Goal: Information Seeking & Learning: Learn about a topic

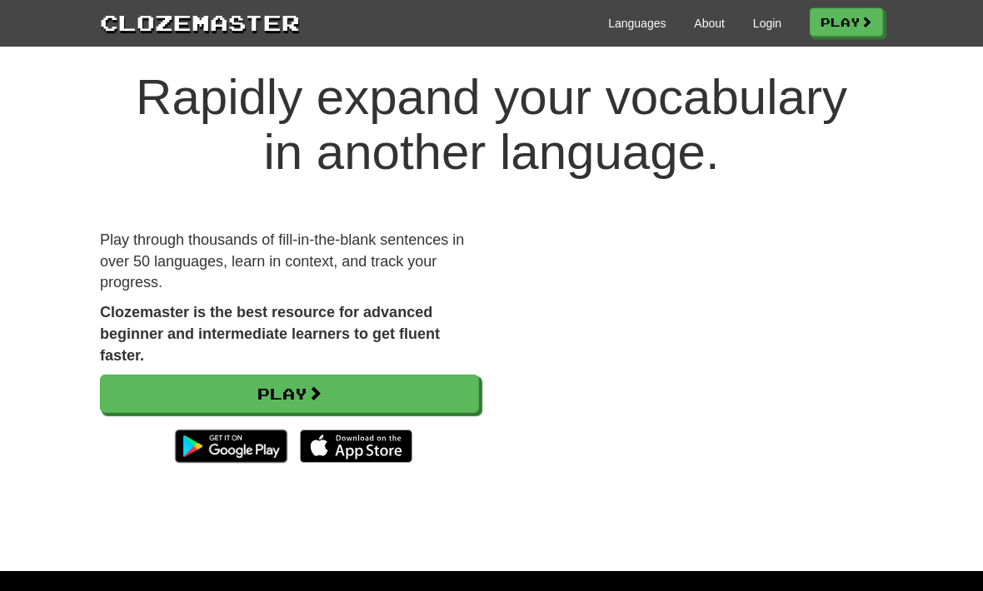
scroll to position [30, 0]
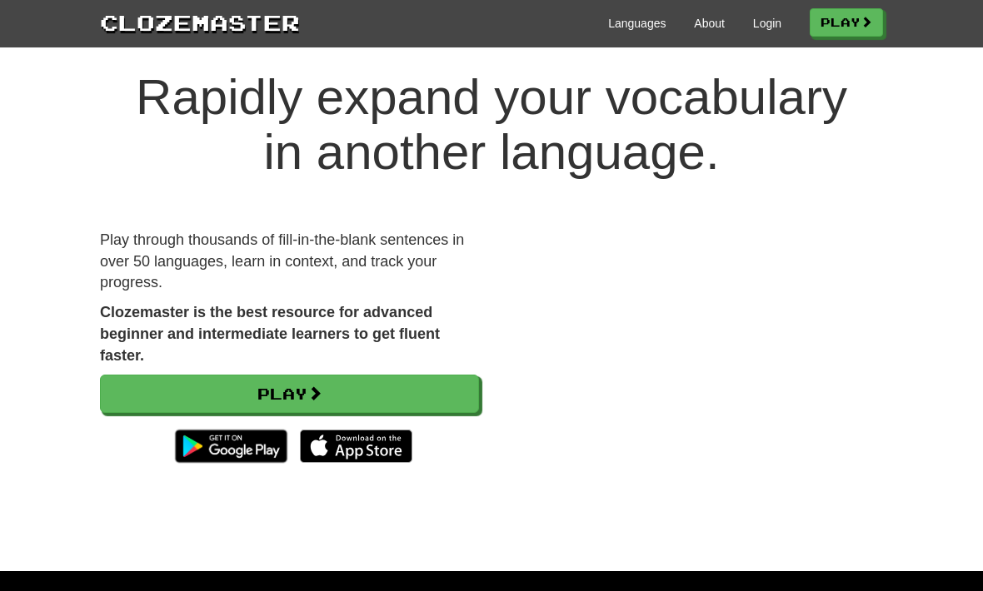
click at [307, 382] on link "Play" at bounding box center [289, 394] width 379 height 38
click at [259, 385] on link "Play" at bounding box center [289, 394] width 379 height 38
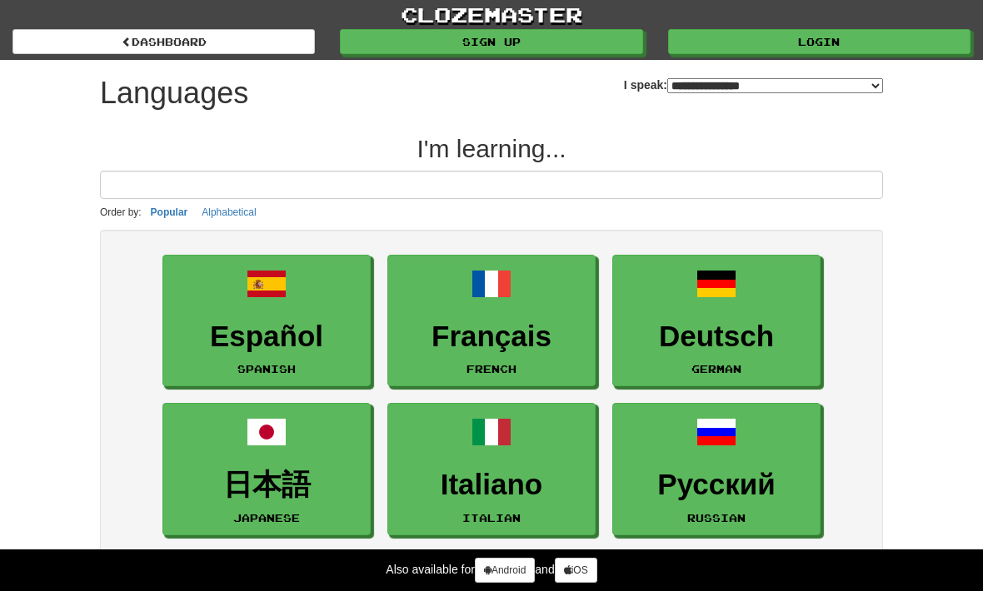
select select "*******"
click at [147, 179] on input at bounding box center [491, 185] width 783 height 28
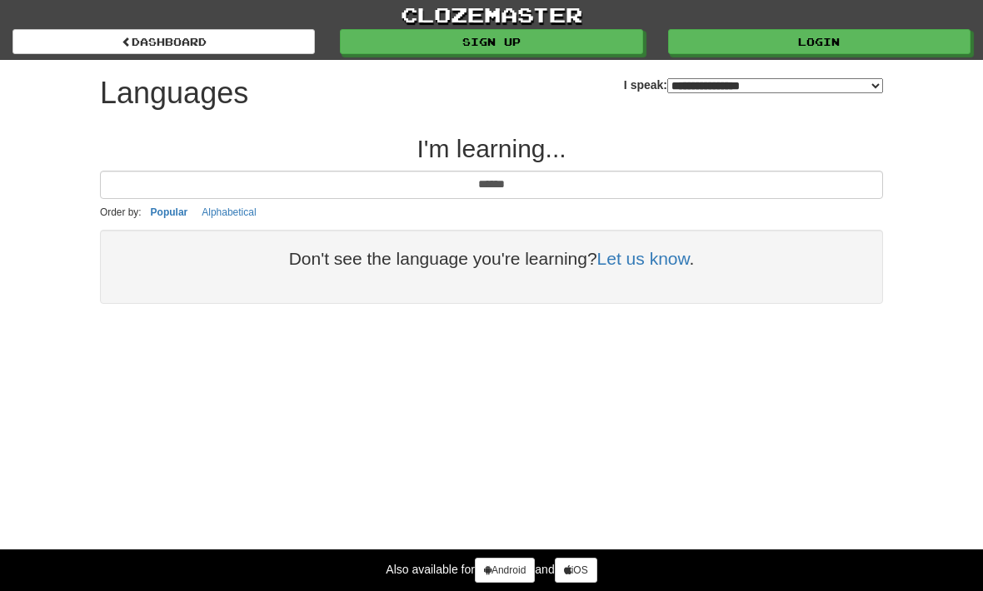
type input "******"
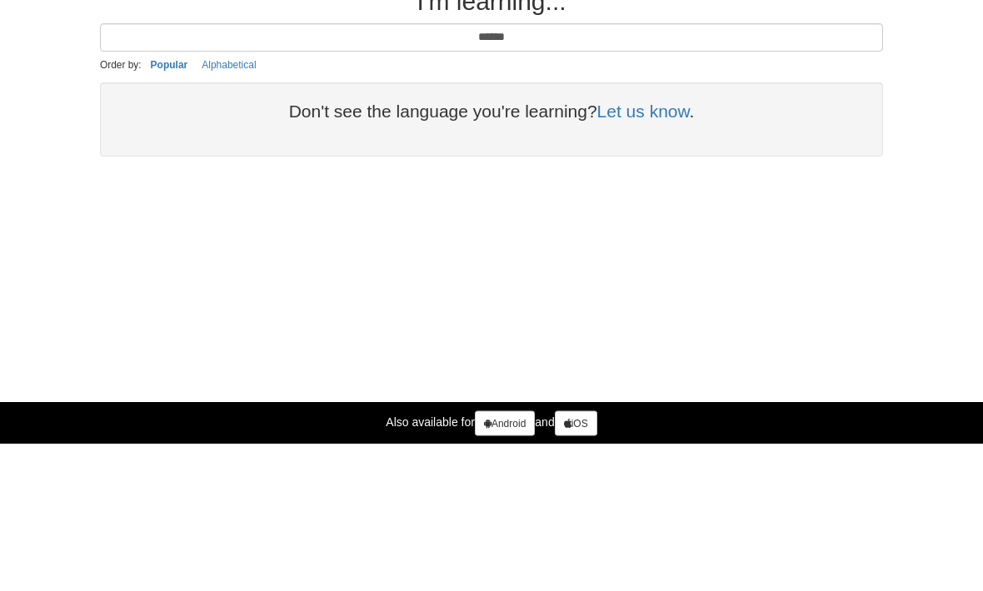
click at [654, 249] on link "Let us know" at bounding box center [643, 258] width 92 height 19
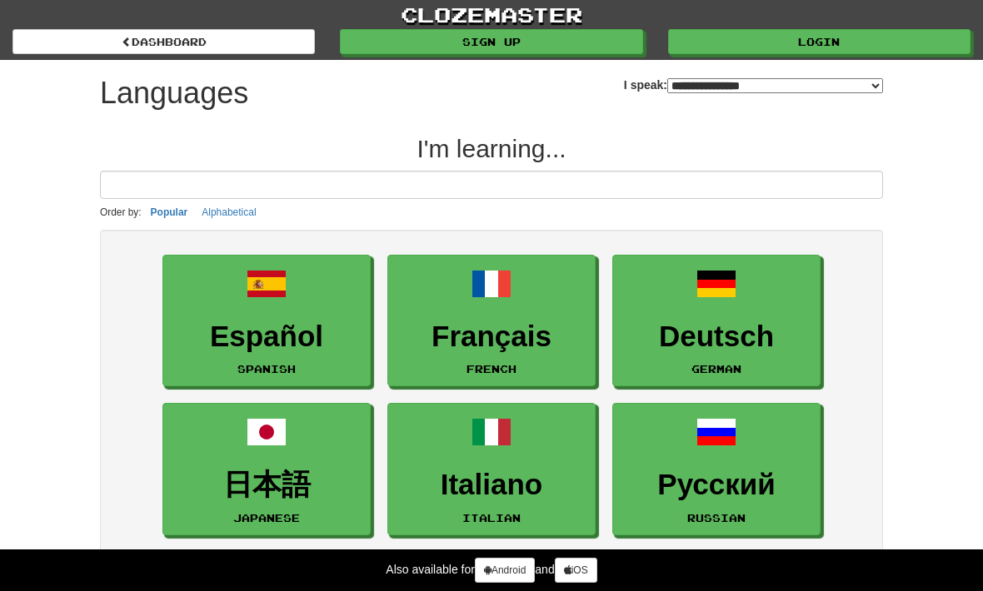
select select "*******"
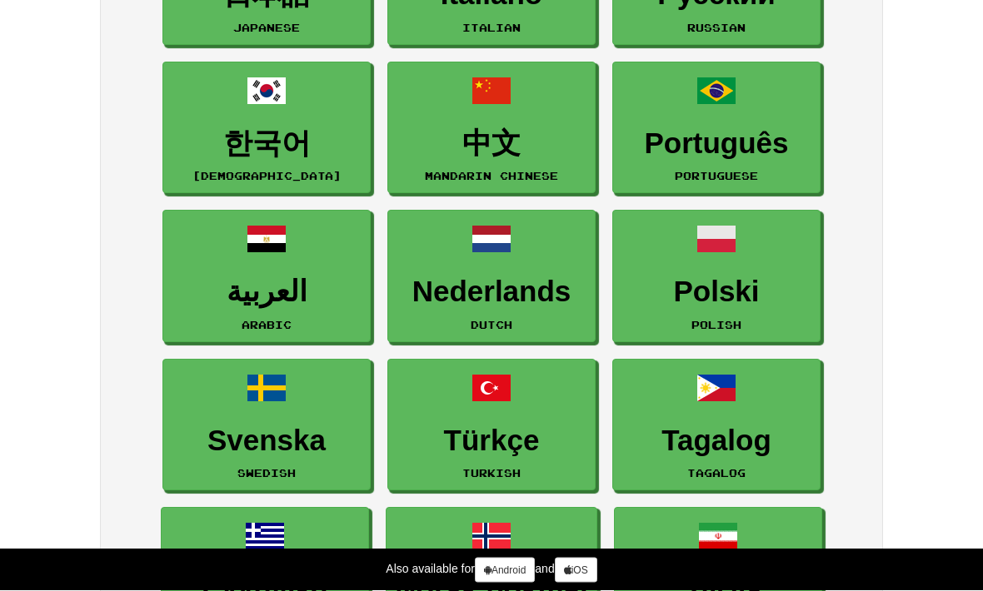
scroll to position [491, 0]
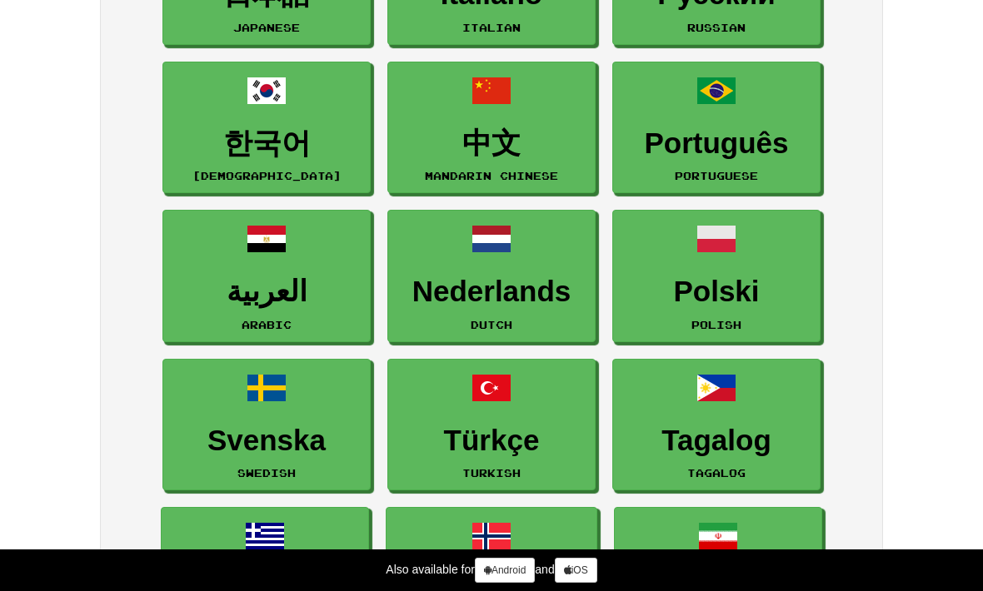
click at [201, 340] on link "العربية Arabic" at bounding box center [266, 276] width 208 height 132
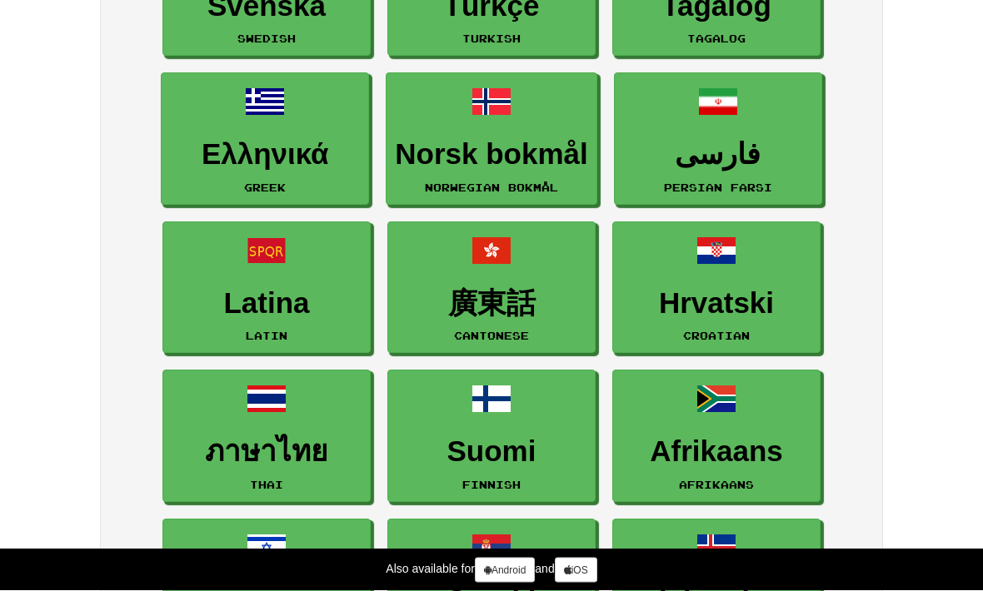
scroll to position [925, 0]
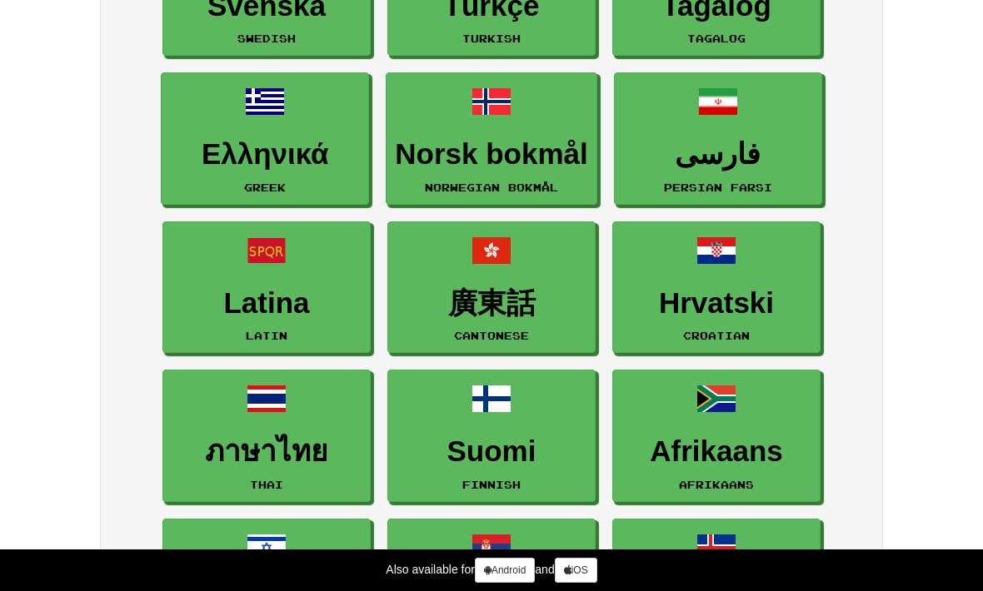
click at [751, 288] on h3 "Hrvatski" at bounding box center [716, 303] width 190 height 32
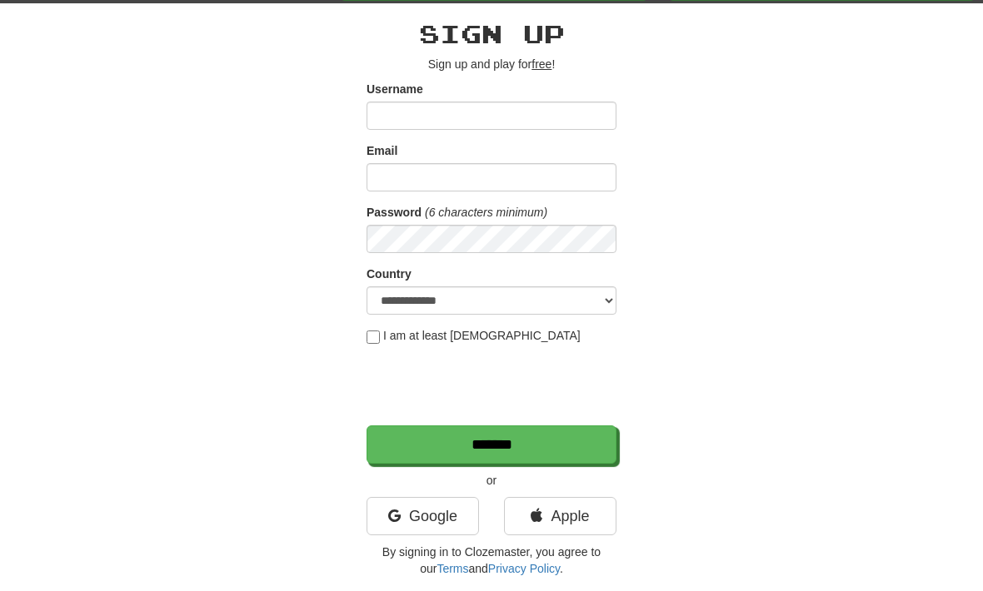
scroll to position [55, 0]
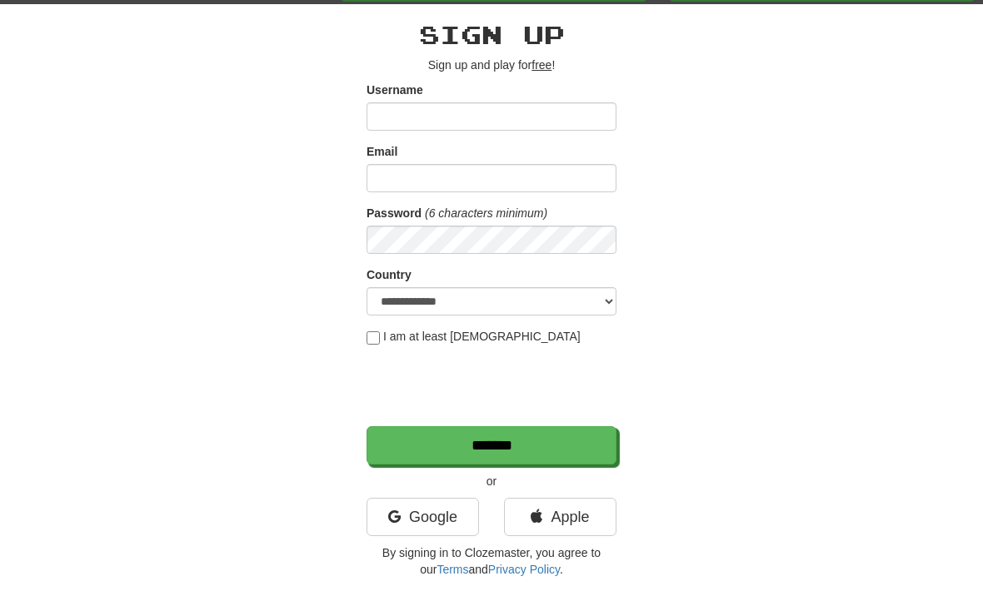
click at [555, 108] on input "Username" at bounding box center [492, 117] width 250 height 28
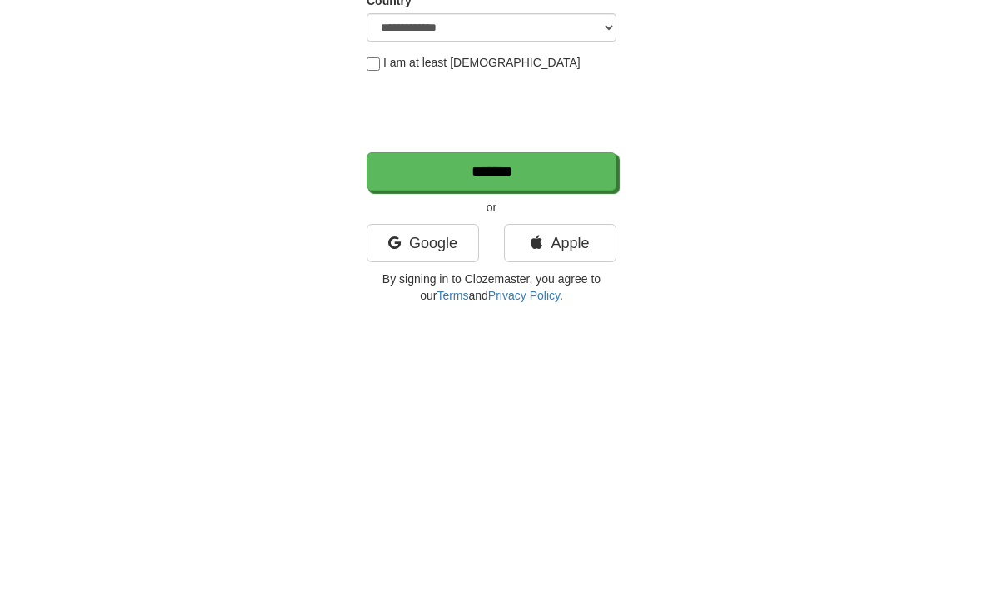
click at [578, 499] on link "Apple" at bounding box center [560, 518] width 112 height 38
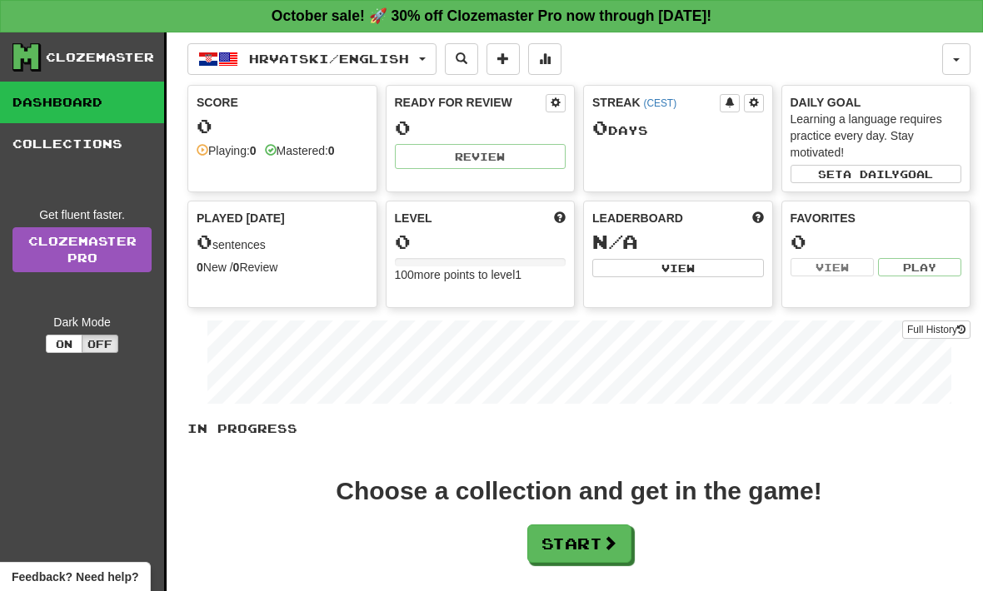
click at [430, 52] on button "Hrvatski / English" at bounding box center [311, 59] width 249 height 32
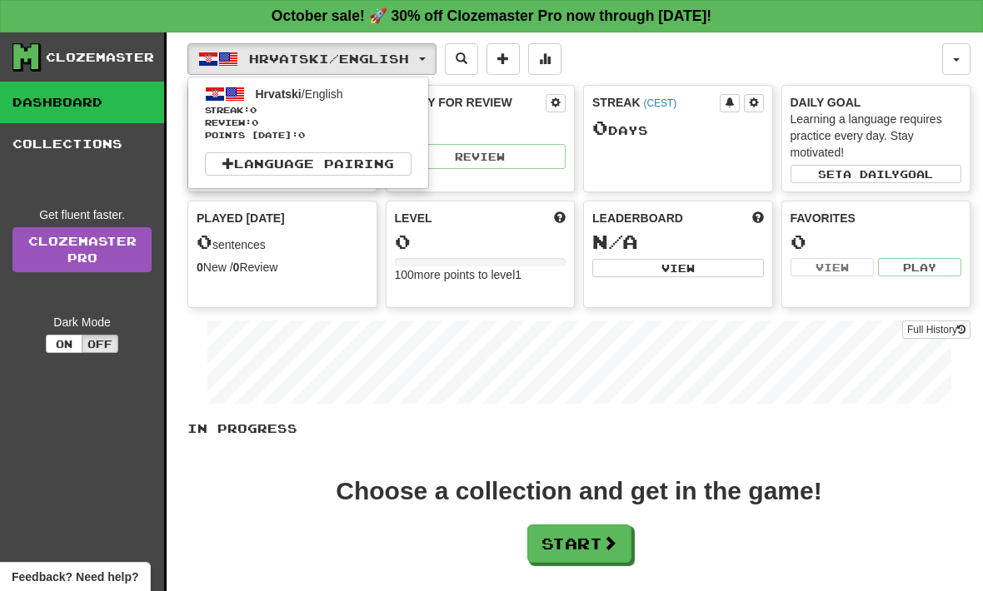
click at [522, 45] on div at bounding box center [491, 295] width 983 height 591
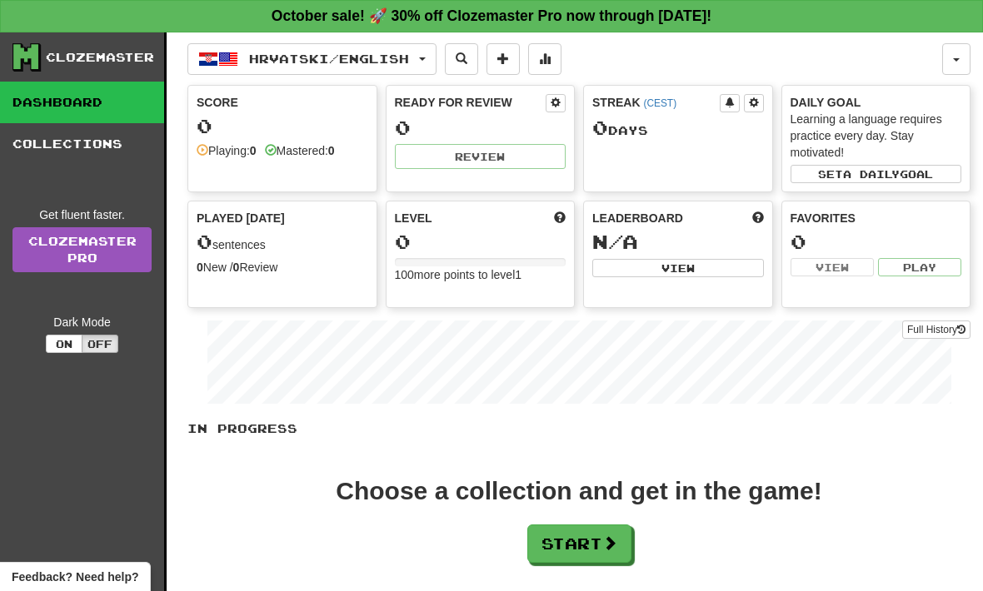
click at [476, 44] on button at bounding box center [461, 59] width 33 height 32
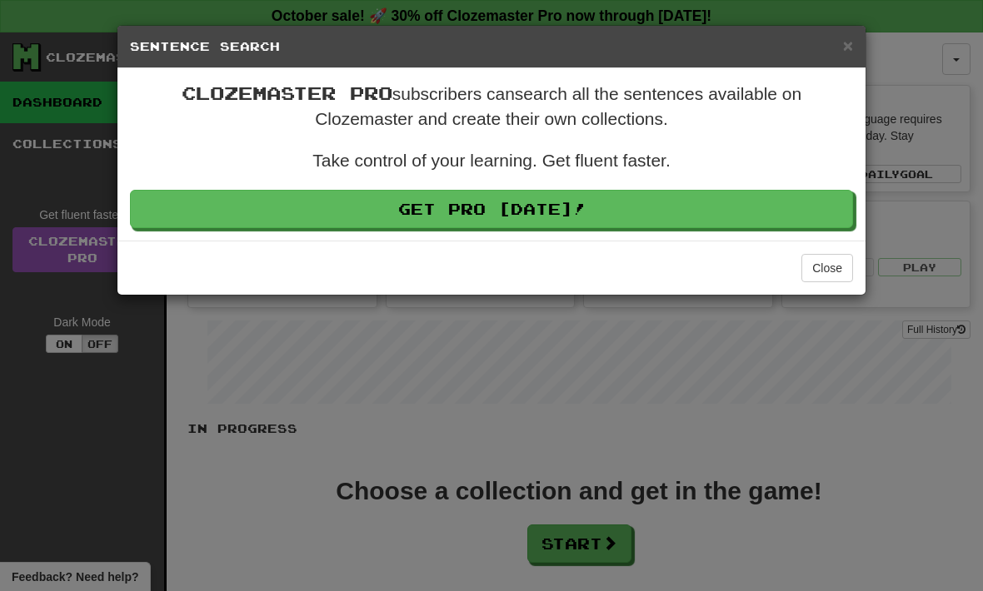
click at [838, 46] on h5 "Sentence Search" at bounding box center [491, 46] width 723 height 17
click at [836, 44] on h5 "Sentence Search" at bounding box center [491, 46] width 723 height 17
click at [832, 257] on button "Close" at bounding box center [827, 268] width 52 height 28
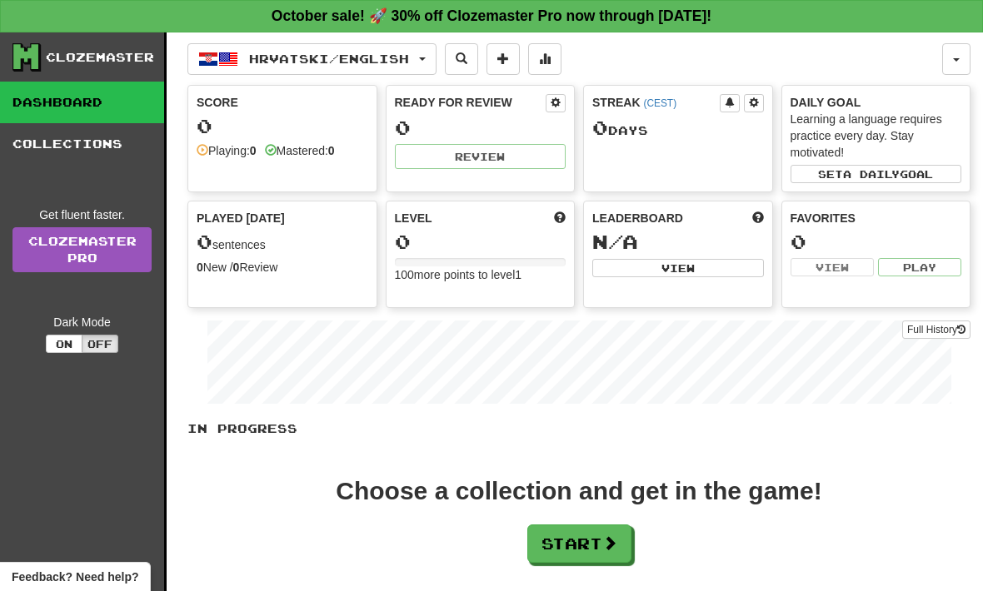
click at [953, 50] on button "button" at bounding box center [956, 59] width 28 height 32
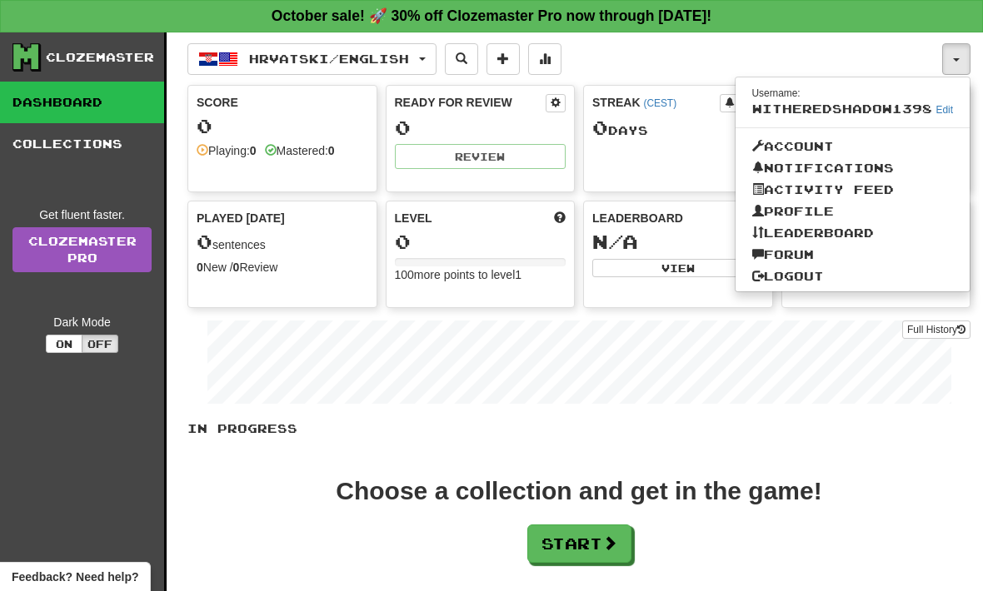
click at [877, 42] on div at bounding box center [491, 295] width 983 height 591
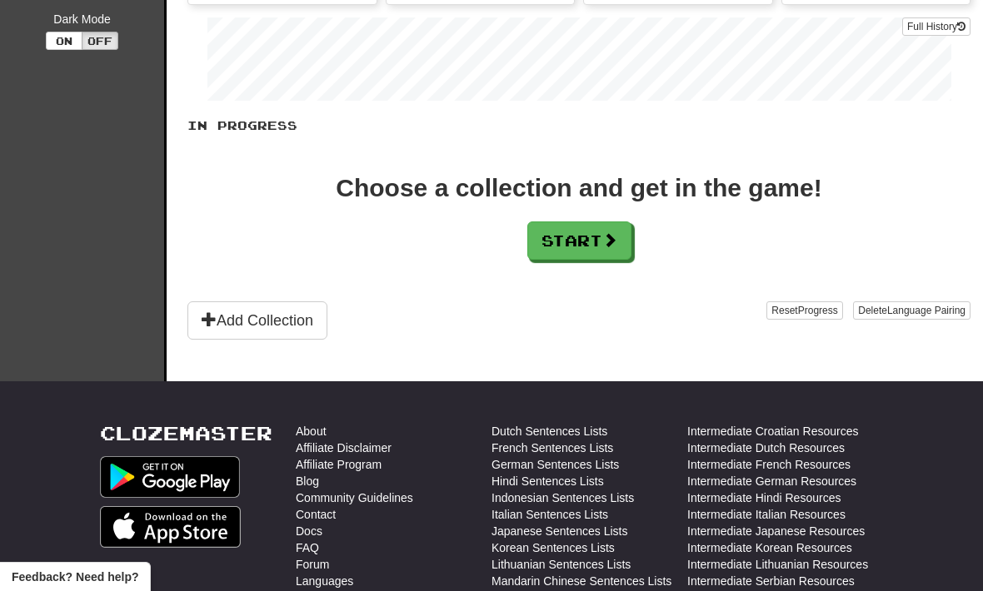
scroll to position [302, 0]
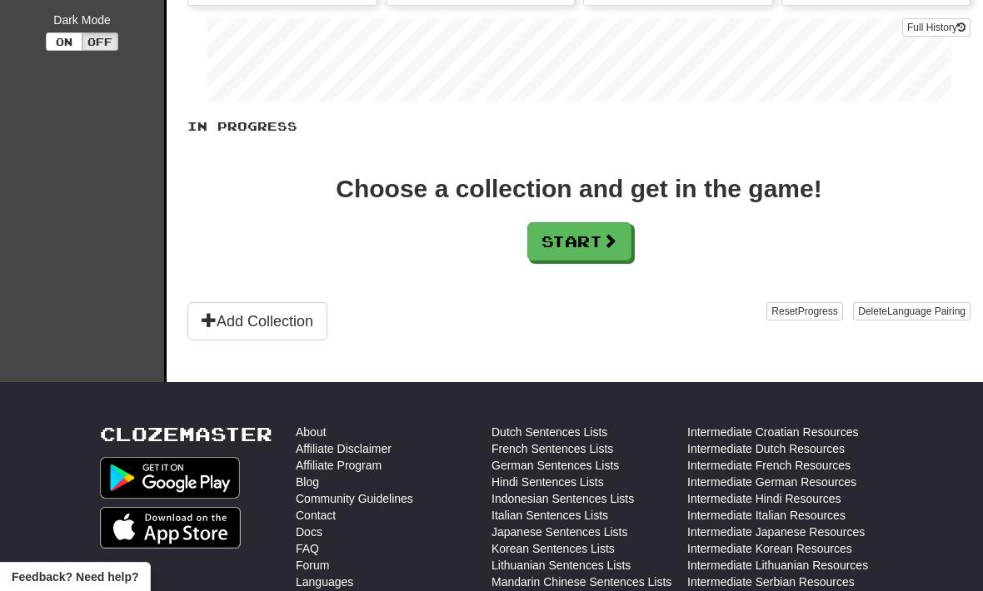
click at [216, 323] on span at bounding box center [209, 319] width 15 height 15
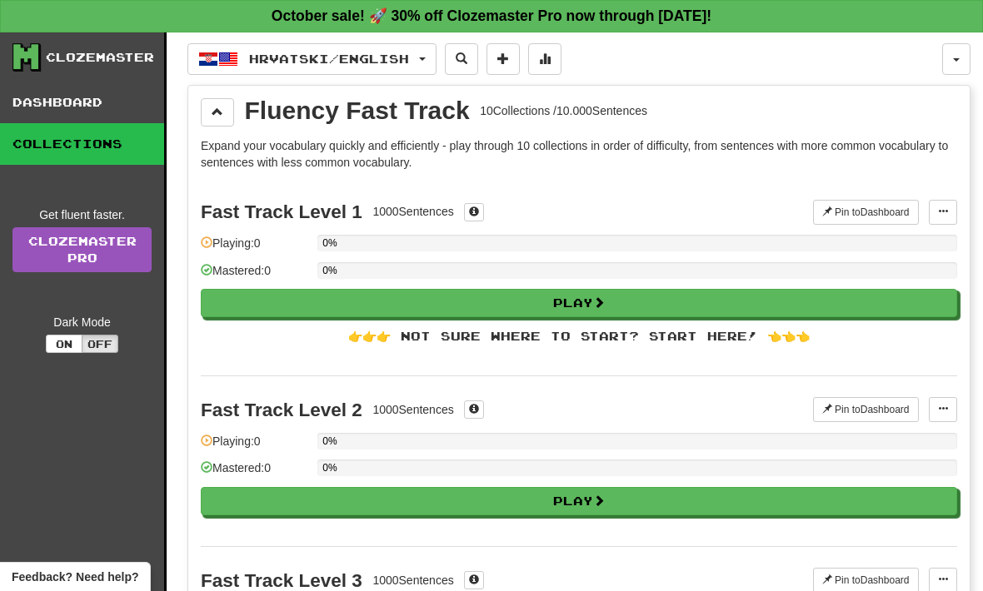
click at [211, 44] on button "Hrvatski / English" at bounding box center [311, 59] width 249 height 32
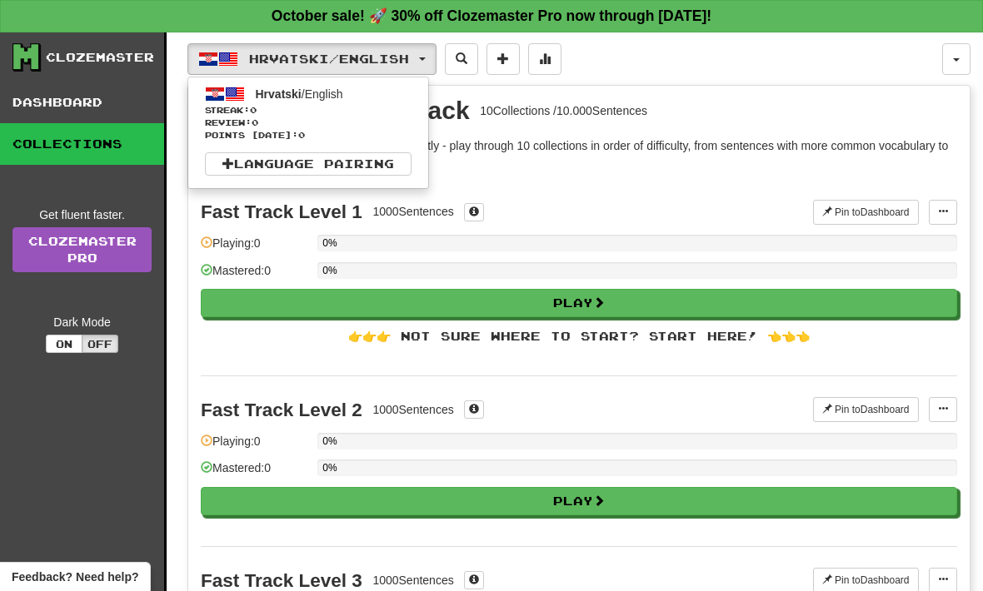
click at [233, 152] on link "Language Pairing" at bounding box center [308, 163] width 207 height 23
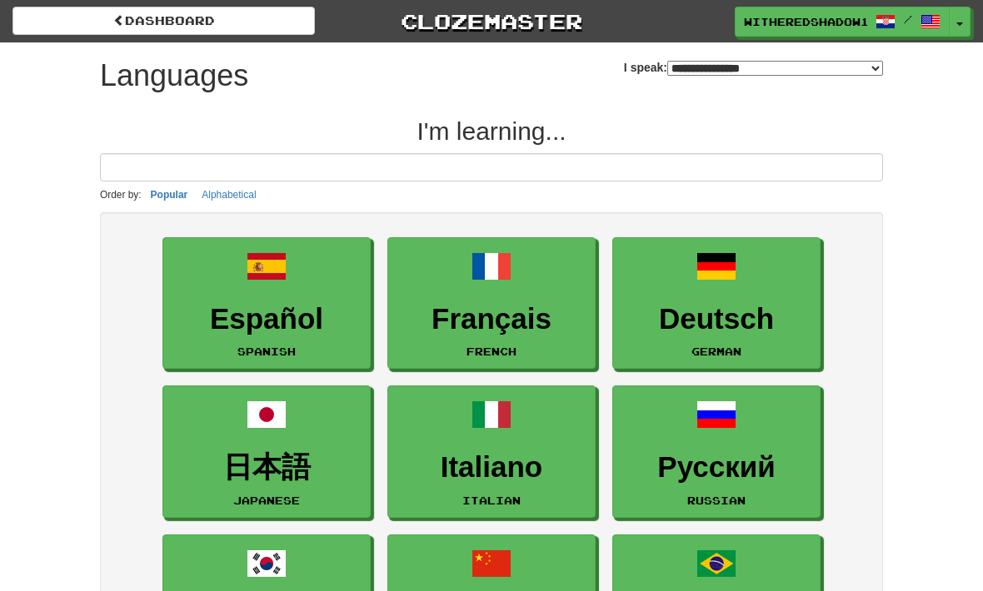
select select "*******"
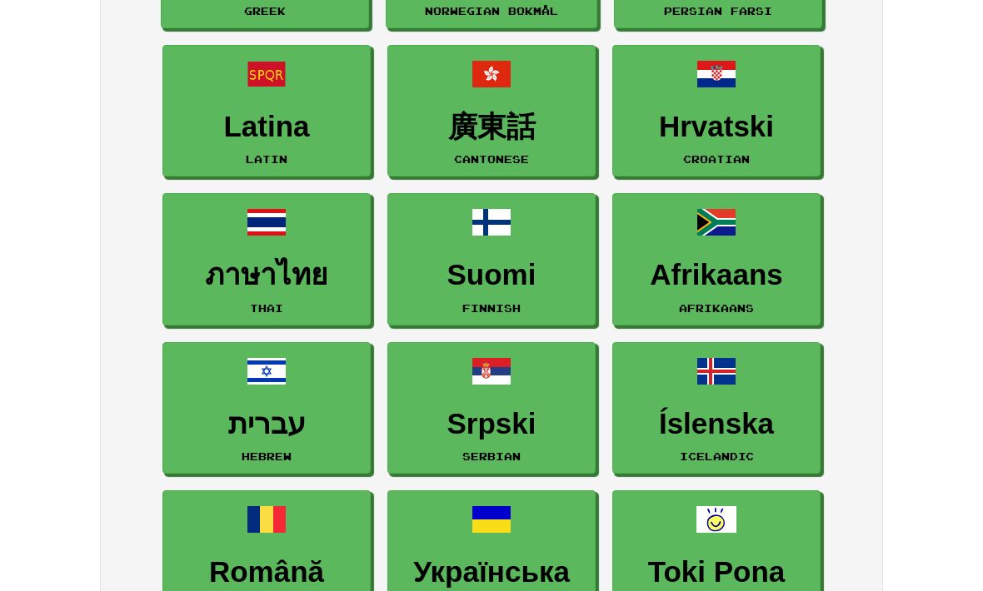
scroll to position [1085, 0]
click at [750, 124] on h3 "Hrvatski" at bounding box center [716, 127] width 190 height 32
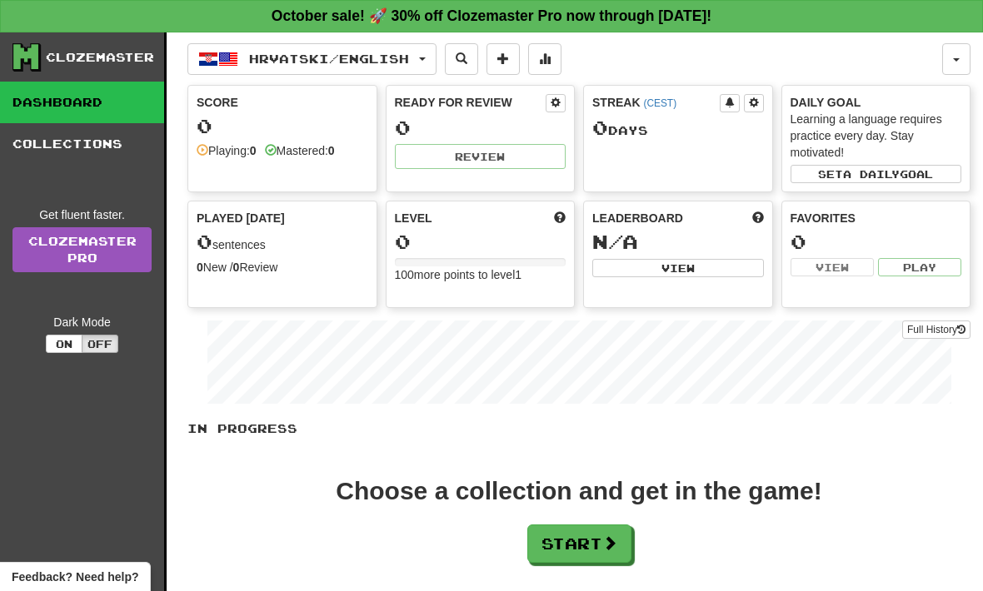
click at [615, 543] on span at bounding box center [609, 543] width 15 height 15
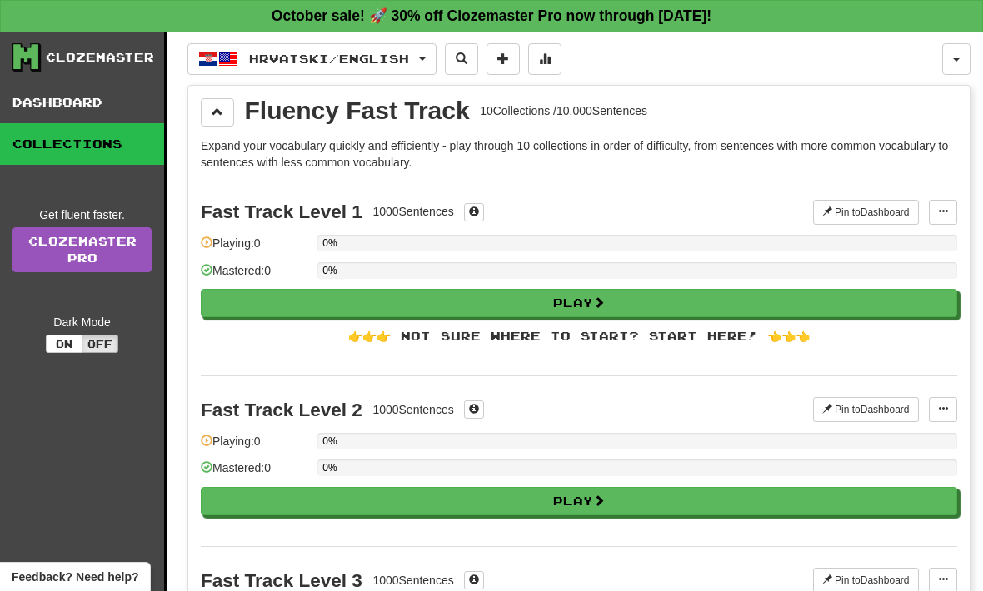
click at [616, 293] on button "Play" at bounding box center [579, 303] width 756 height 28
select select "**"
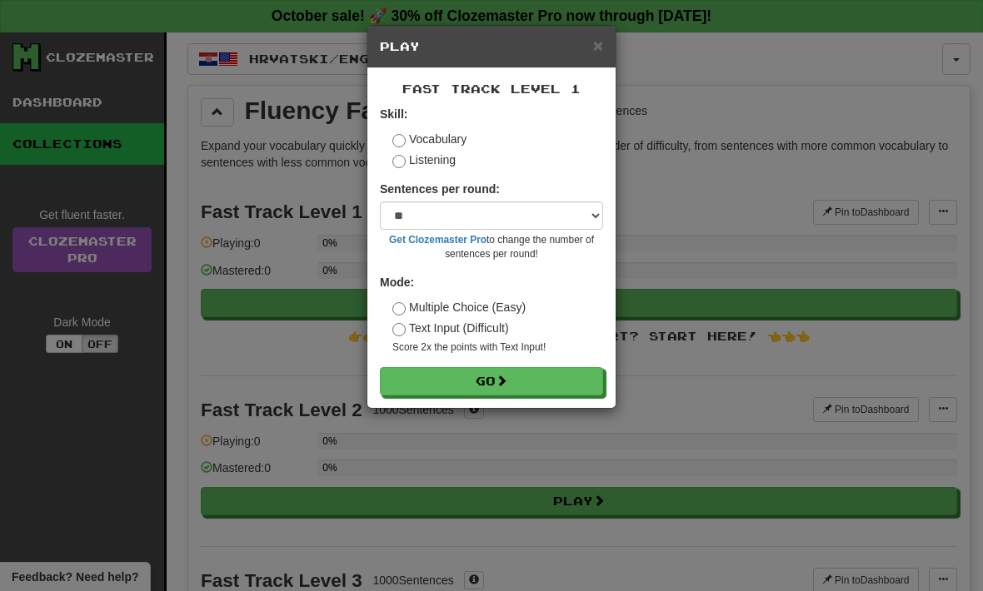
click at [556, 371] on button "Go" at bounding box center [491, 381] width 223 height 28
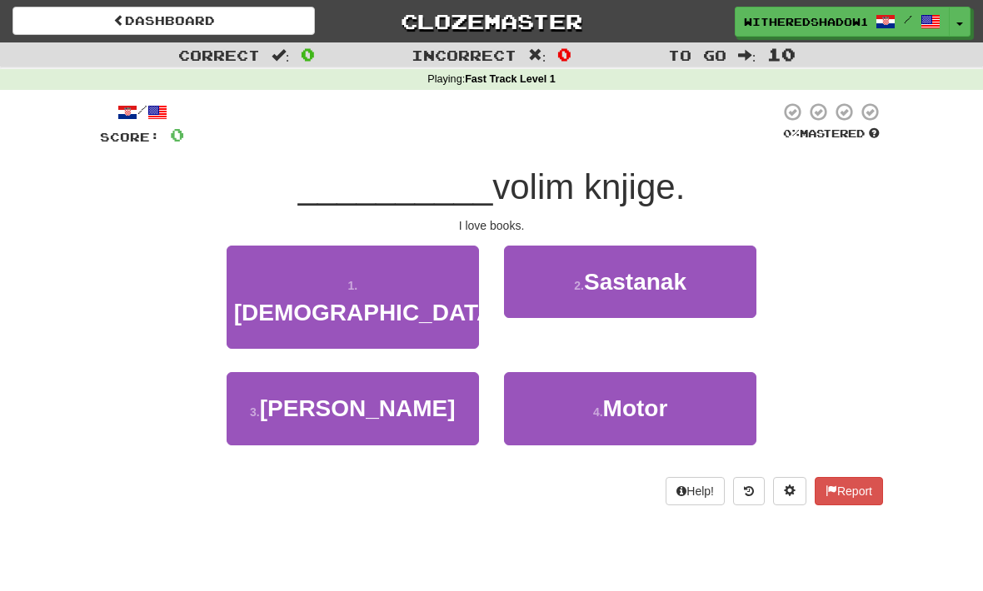
click at [277, 267] on button "1 . [DEMOGRAPHIC_DATA]" at bounding box center [353, 298] width 252 height 104
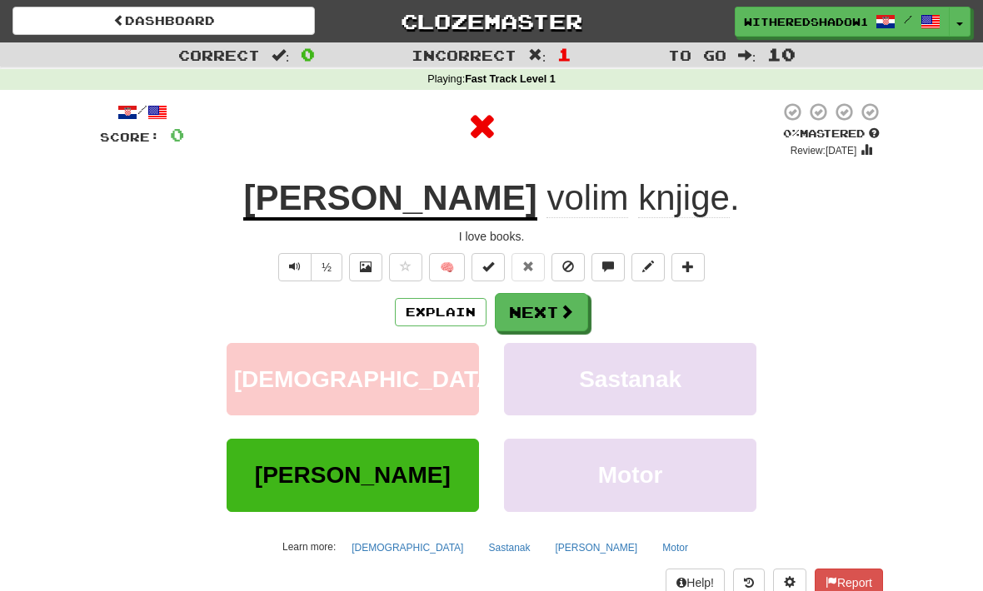
click at [576, 296] on button "Next" at bounding box center [541, 312] width 93 height 38
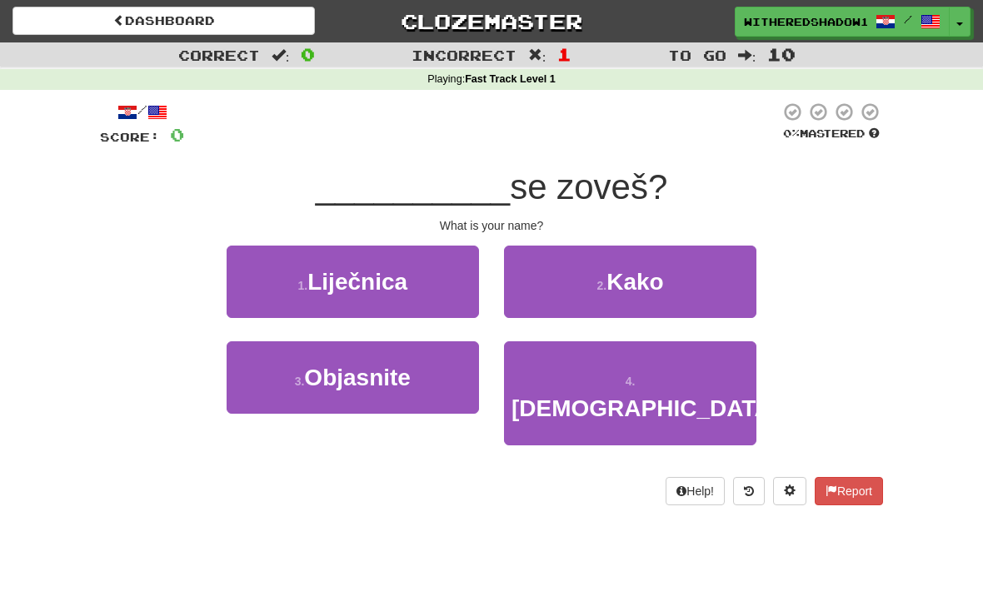
click at [657, 275] on span "Kako" at bounding box center [634, 282] width 57 height 26
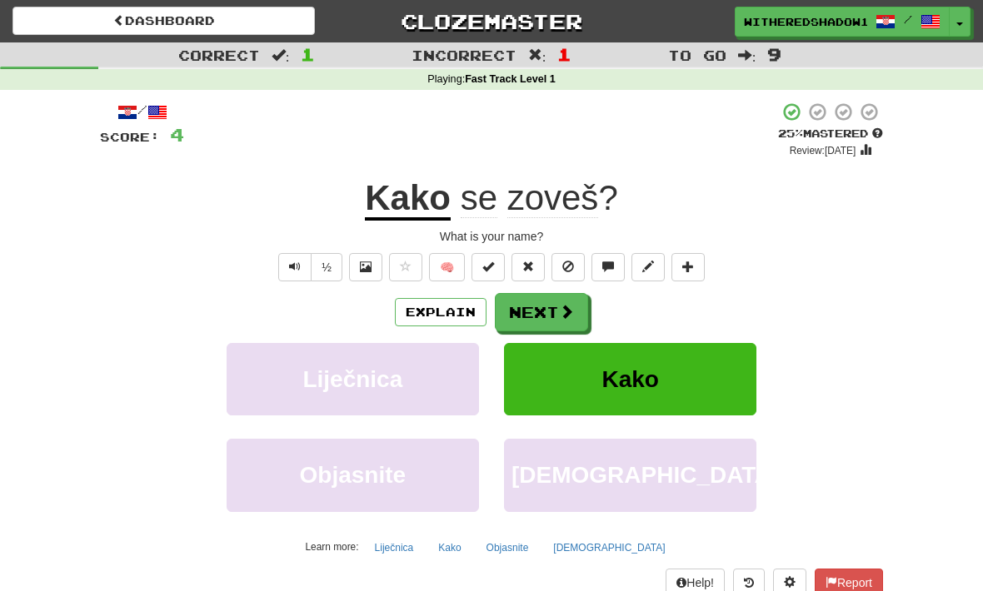
click at [465, 307] on button "Explain" at bounding box center [441, 312] width 92 height 28
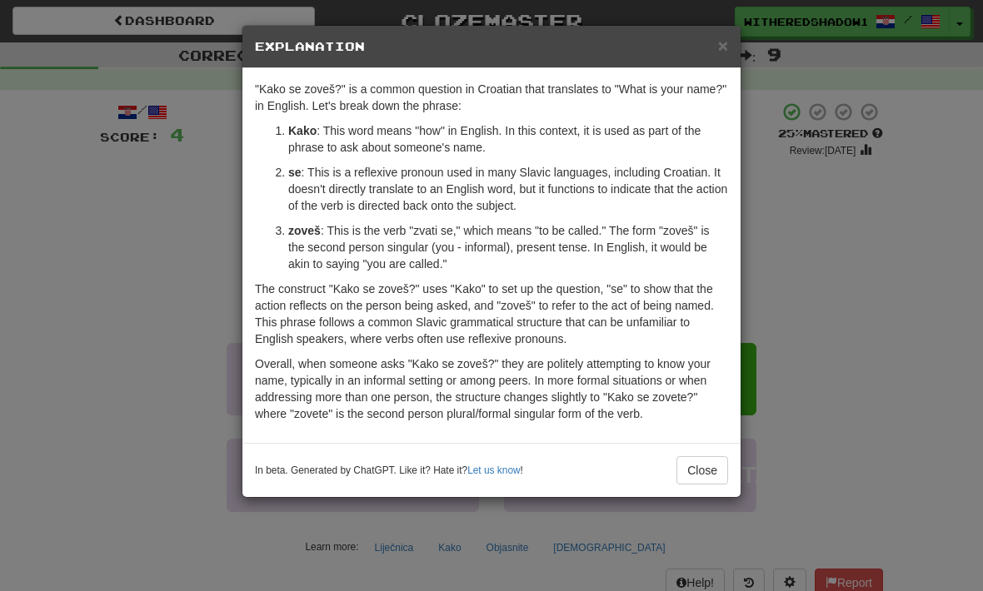
click at [718, 42] on span "×" at bounding box center [723, 45] width 10 height 19
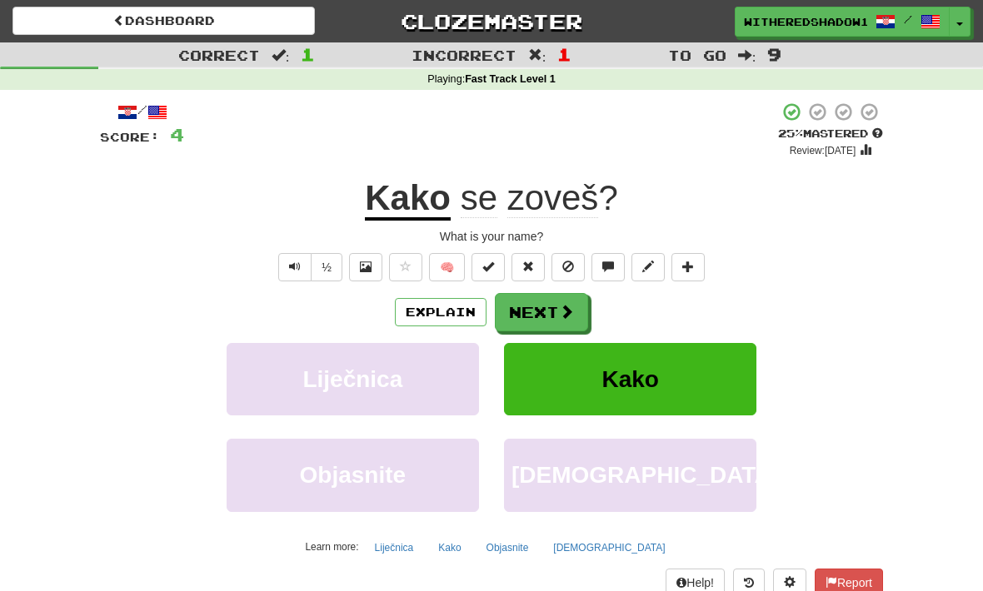
click at [576, 199] on span "zoveš" at bounding box center [553, 198] width 92 height 40
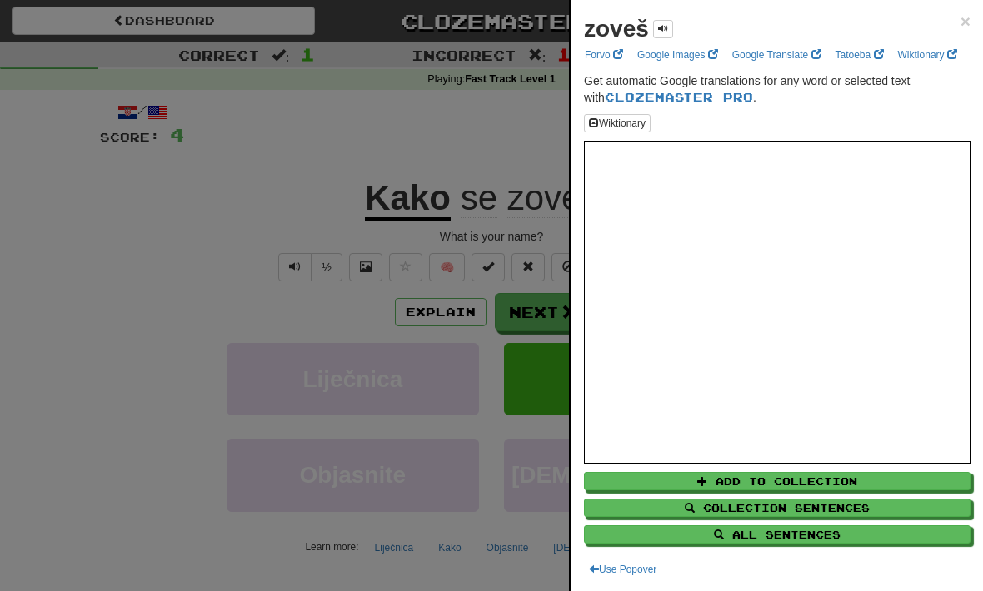
click at [190, 244] on div at bounding box center [491, 295] width 983 height 591
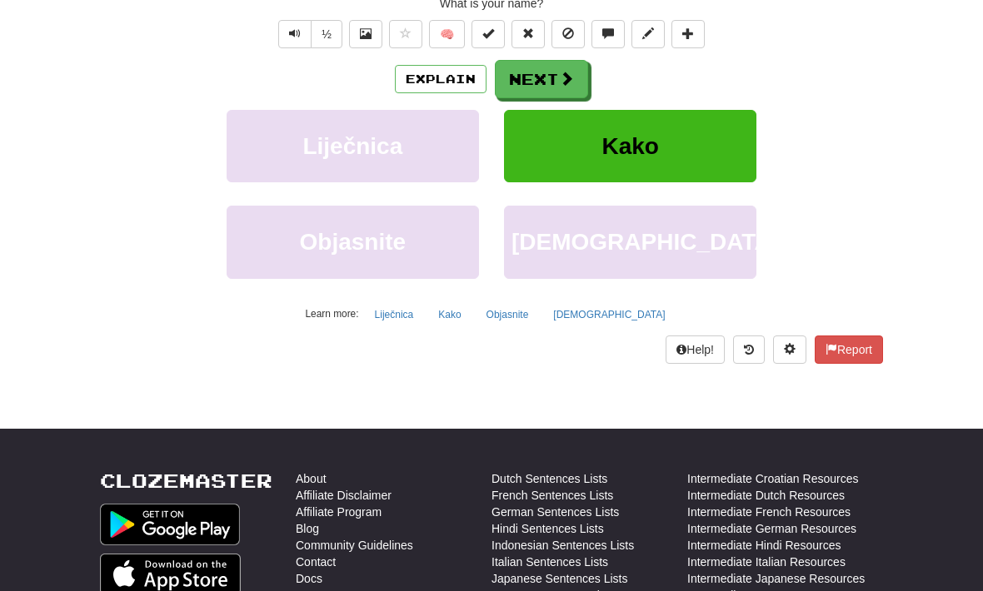
scroll to position [233, 0]
click at [739, 337] on button at bounding box center [749, 350] width 32 height 28
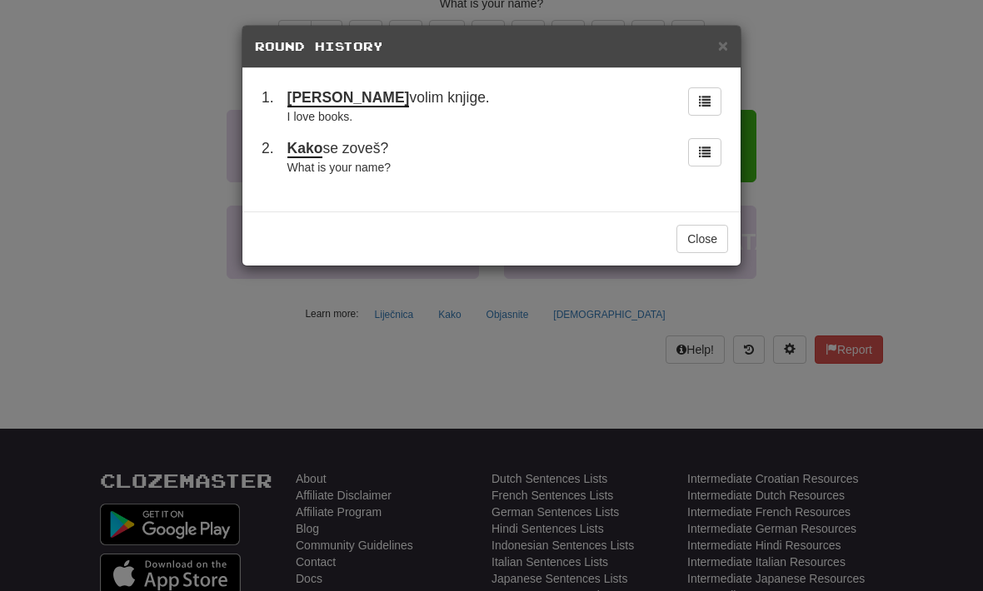
click at [702, 230] on button "Close" at bounding box center [702, 239] width 52 height 28
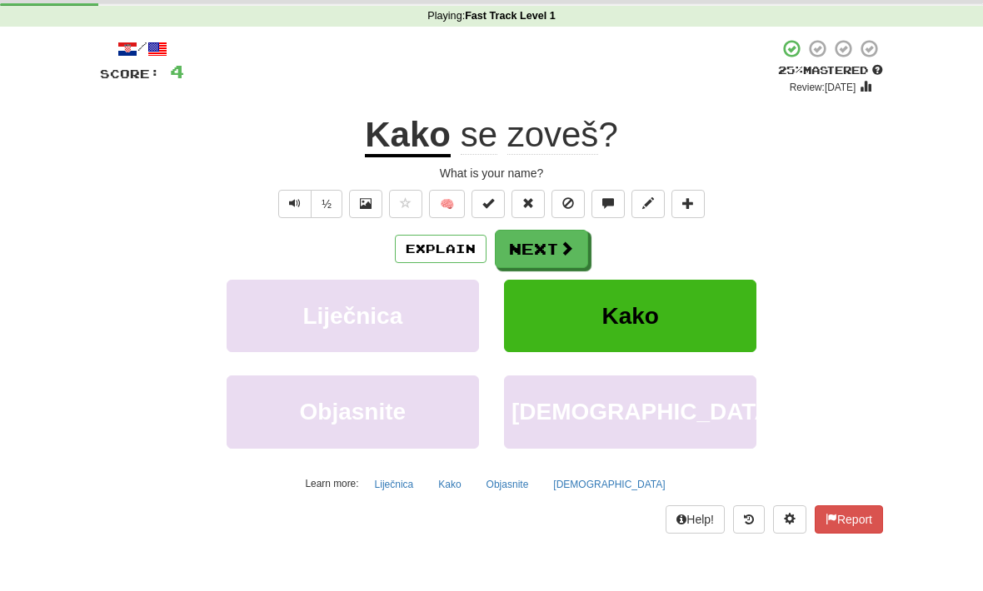
scroll to position [61, 0]
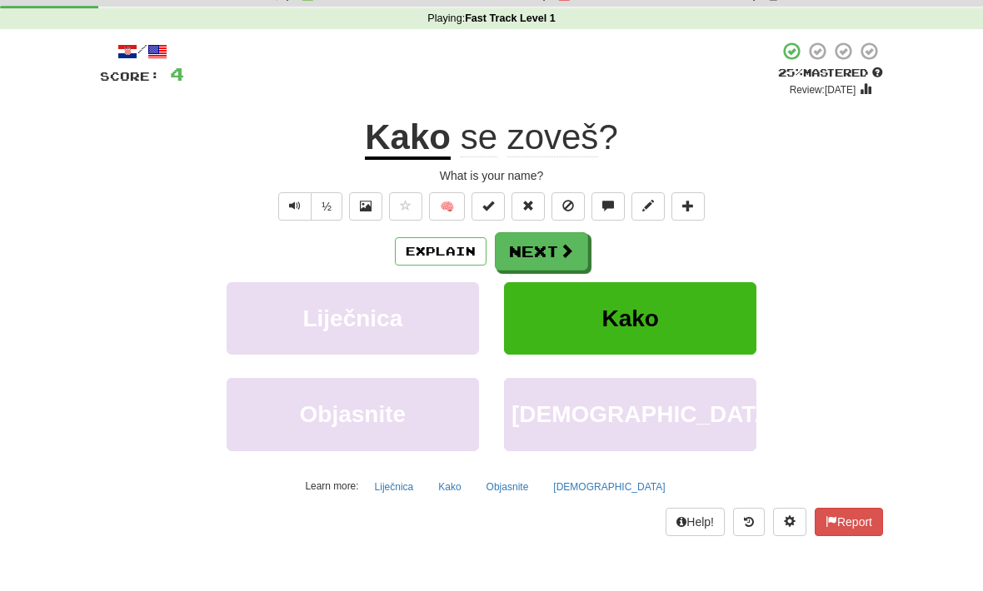
click at [293, 194] on button "Text-to-speech controls" at bounding box center [294, 206] width 33 height 28
click at [555, 242] on button "Next" at bounding box center [541, 251] width 93 height 38
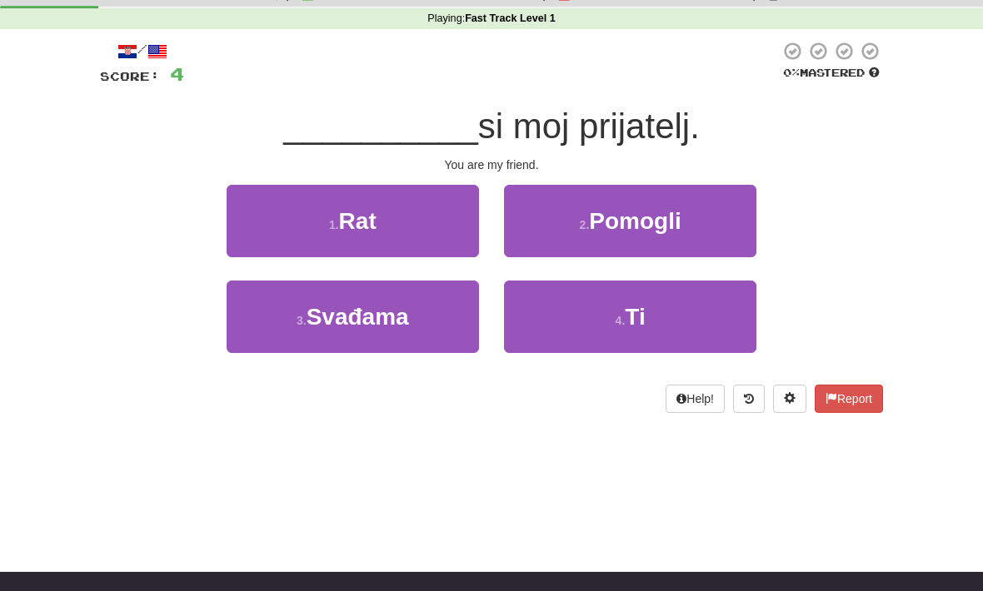
click at [673, 300] on button "4 . Ti" at bounding box center [630, 317] width 252 height 72
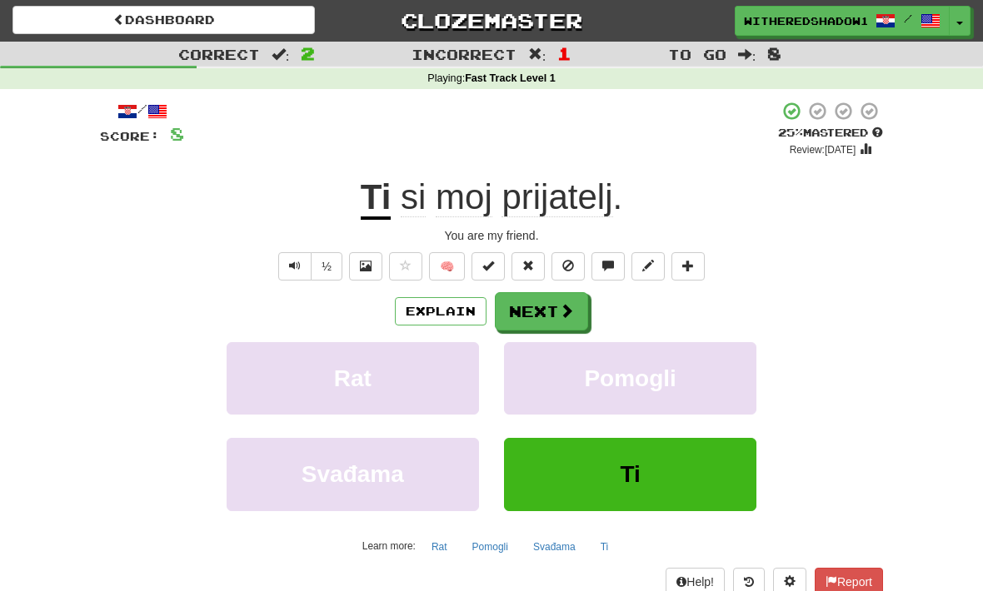
scroll to position [0, 0]
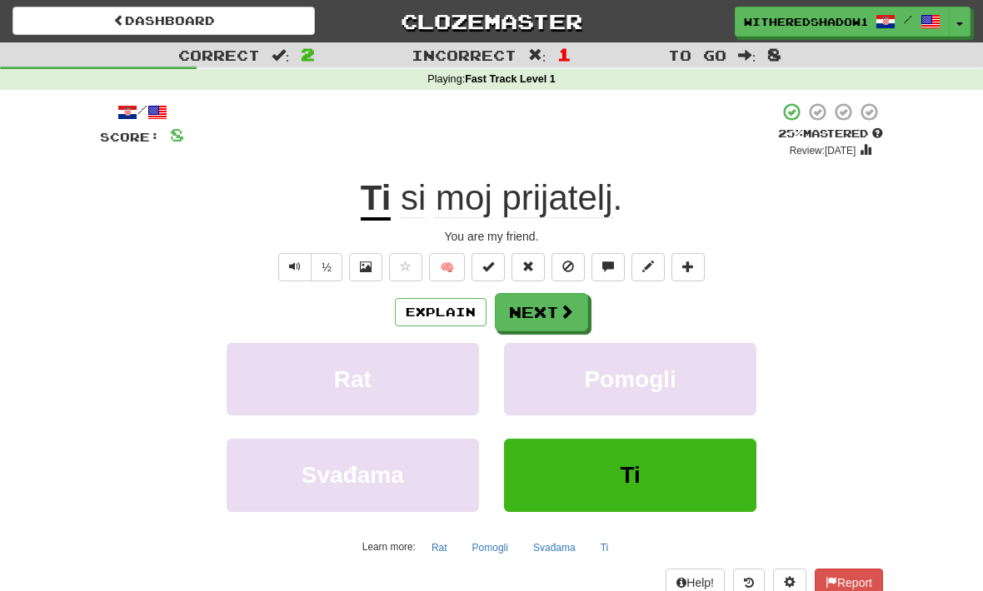
click at [629, 462] on span "Ti" at bounding box center [630, 475] width 20 height 26
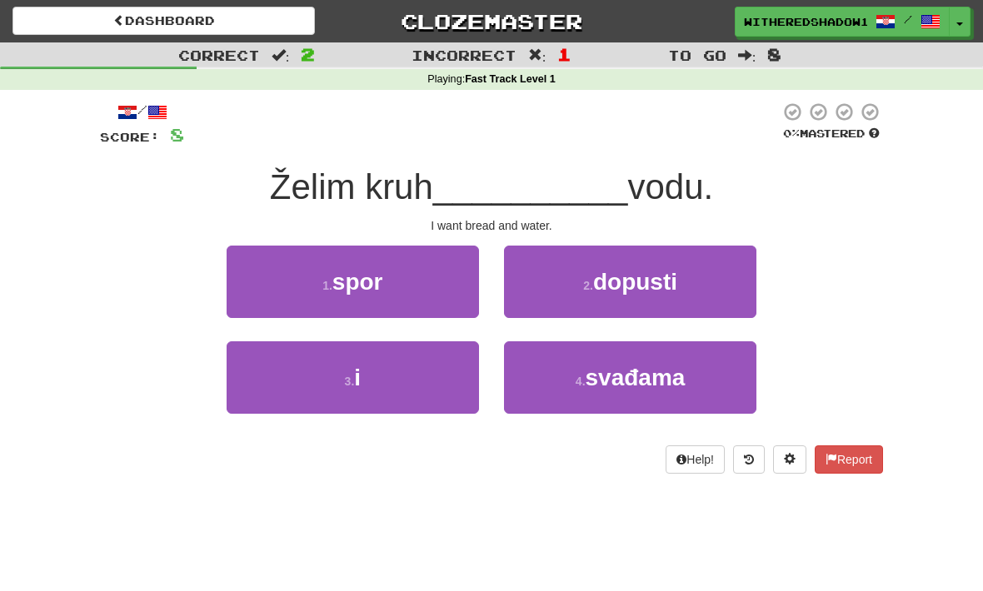
click at [343, 369] on button "3 . i" at bounding box center [353, 378] width 252 height 72
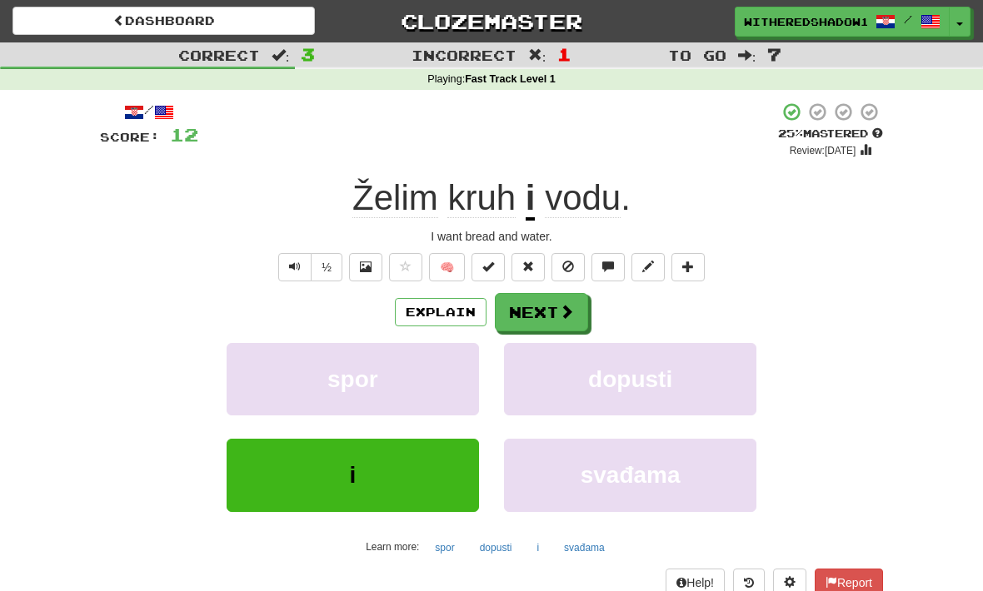
click at [569, 304] on span at bounding box center [566, 311] width 15 height 15
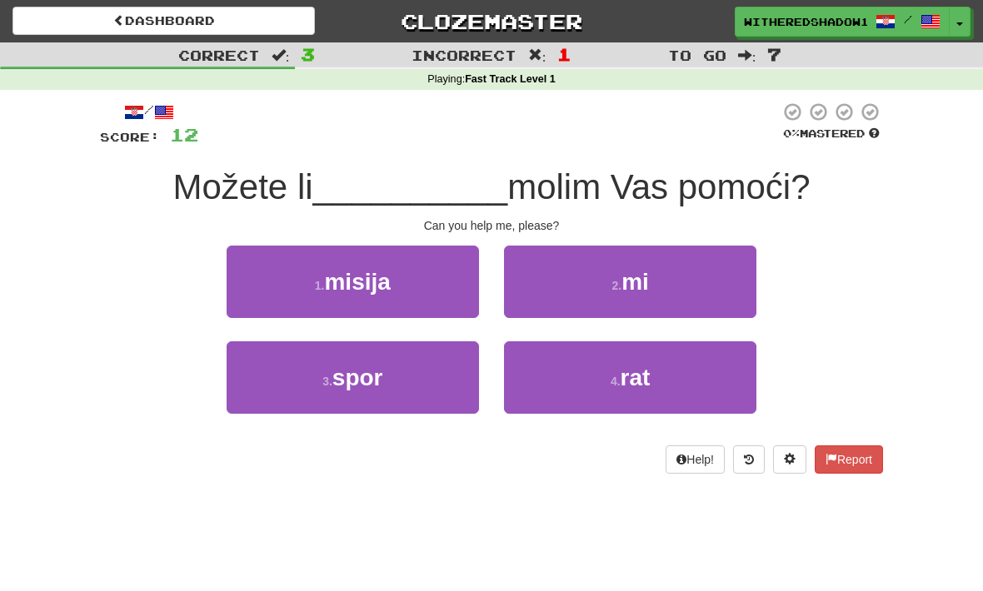
click at [655, 269] on button "2 . mi" at bounding box center [630, 282] width 252 height 72
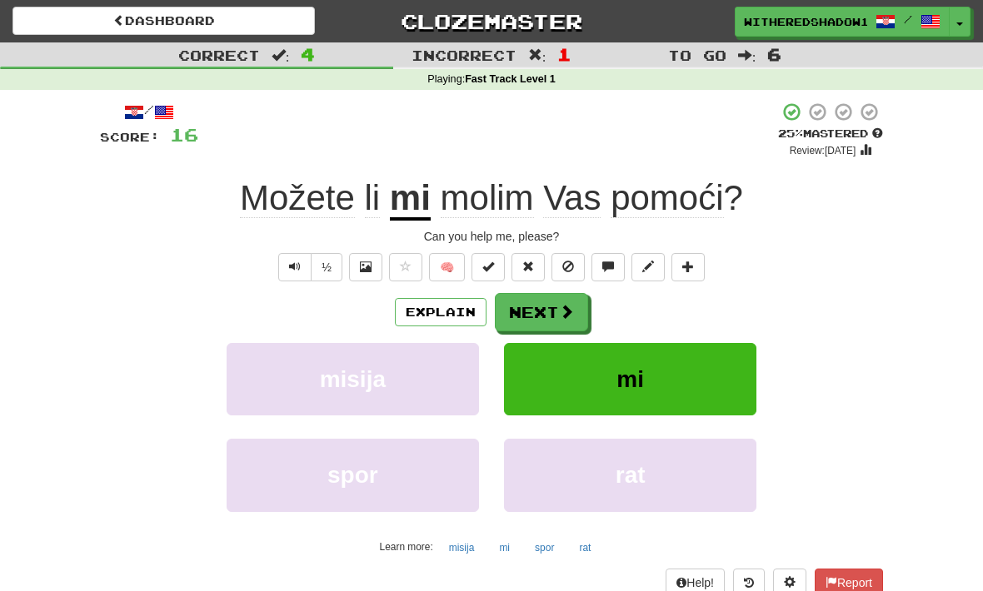
click at [570, 300] on button "Next" at bounding box center [541, 312] width 93 height 38
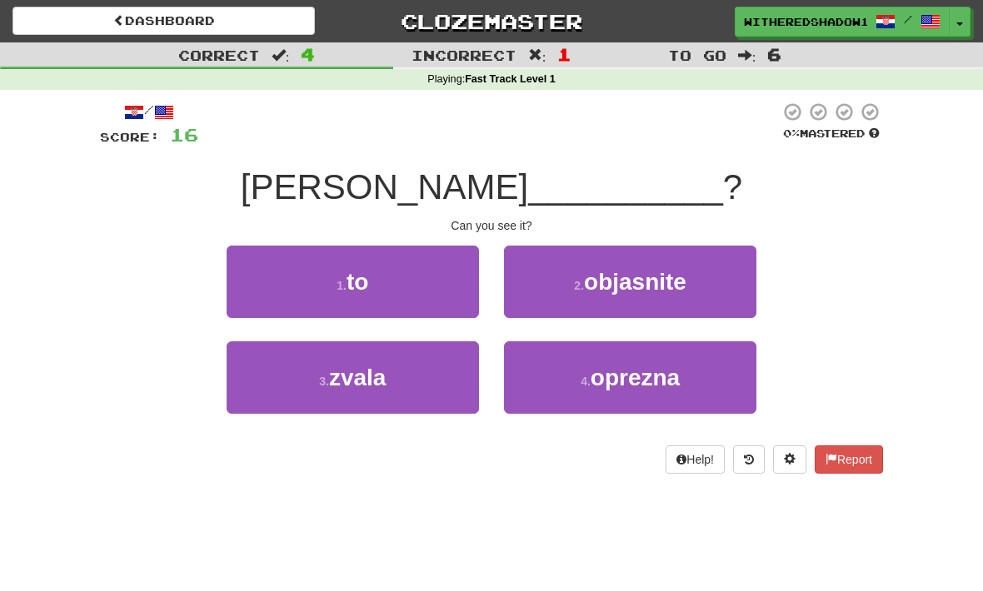
click at [691, 370] on button "4 . oprezna" at bounding box center [630, 378] width 252 height 72
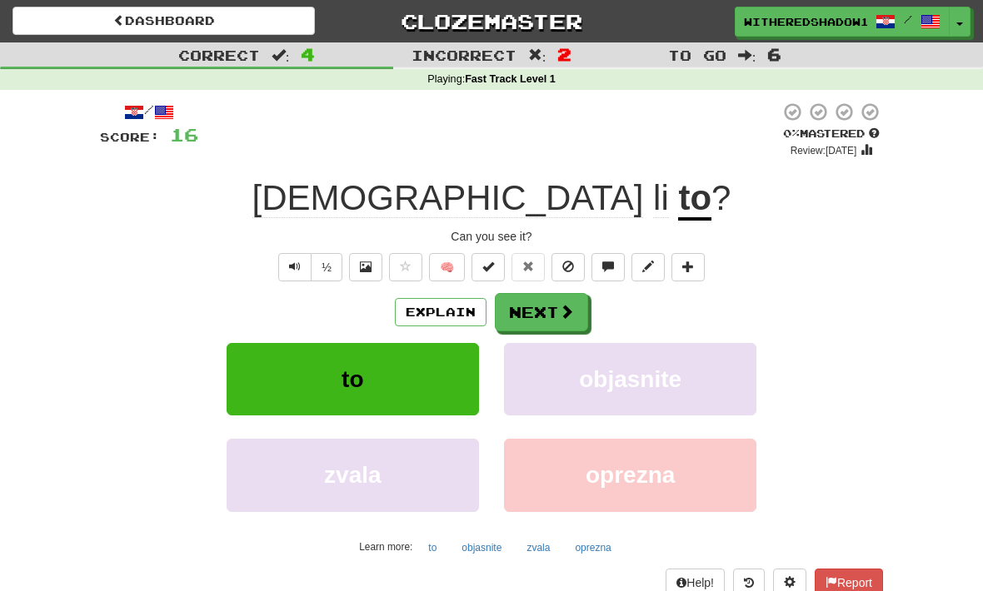
click at [570, 300] on button "Next" at bounding box center [541, 312] width 93 height 38
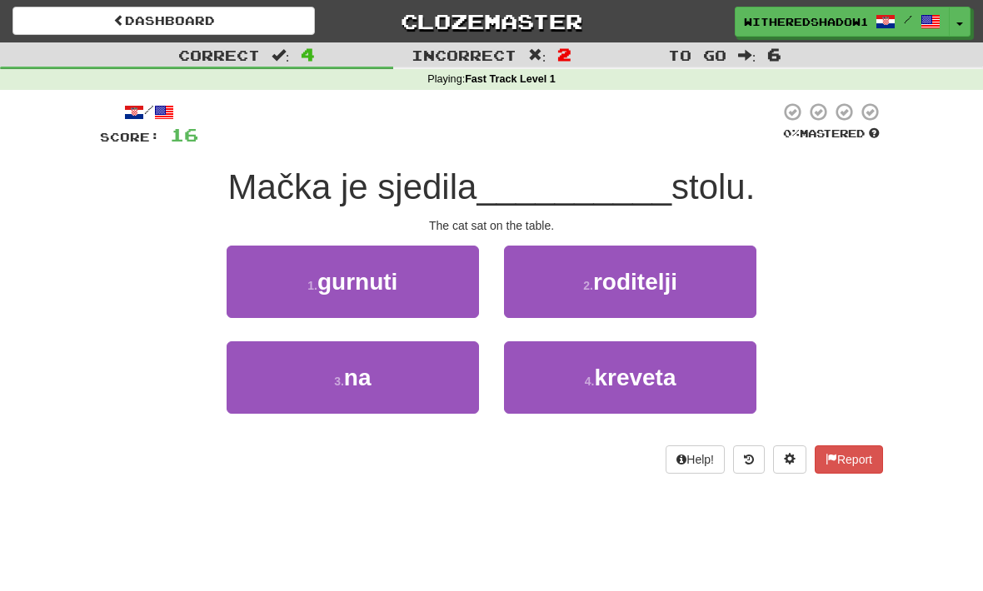
click at [693, 266] on button "2 . roditelji" at bounding box center [630, 282] width 252 height 72
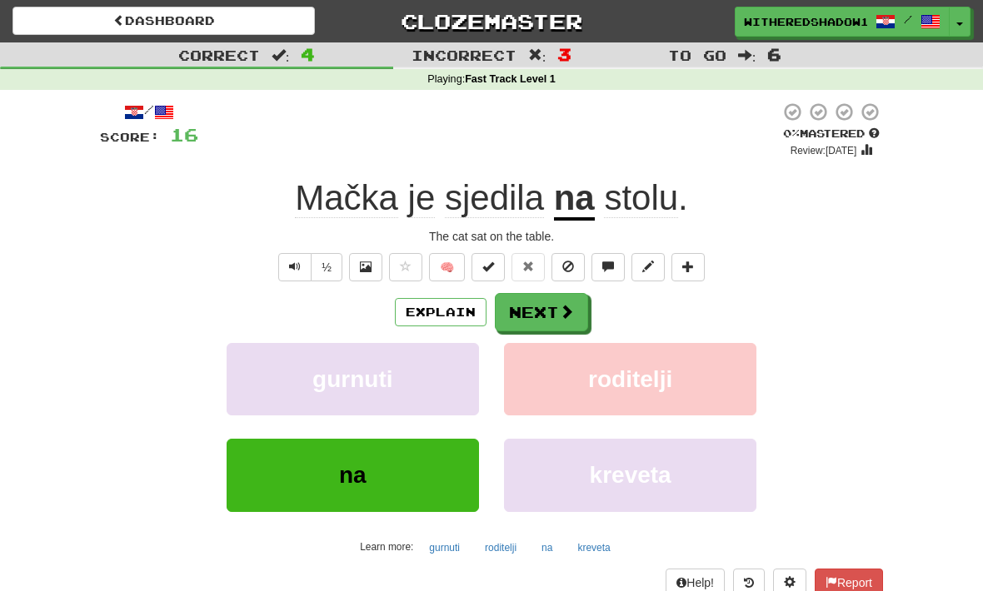
click at [581, 307] on button "Next" at bounding box center [541, 312] width 93 height 38
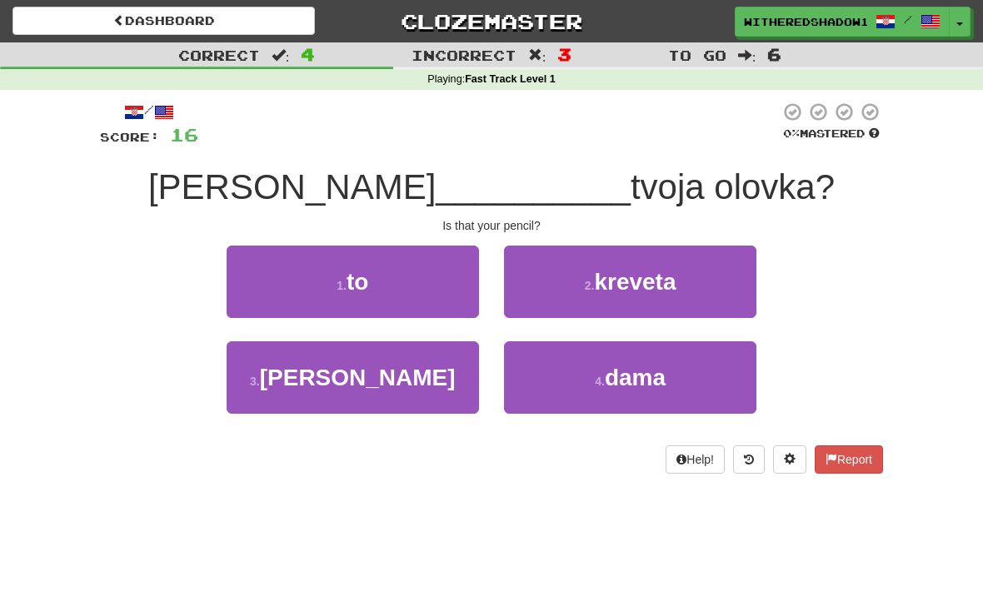
click at [684, 267] on button "2 . [GEOGRAPHIC_DATA]" at bounding box center [630, 282] width 252 height 72
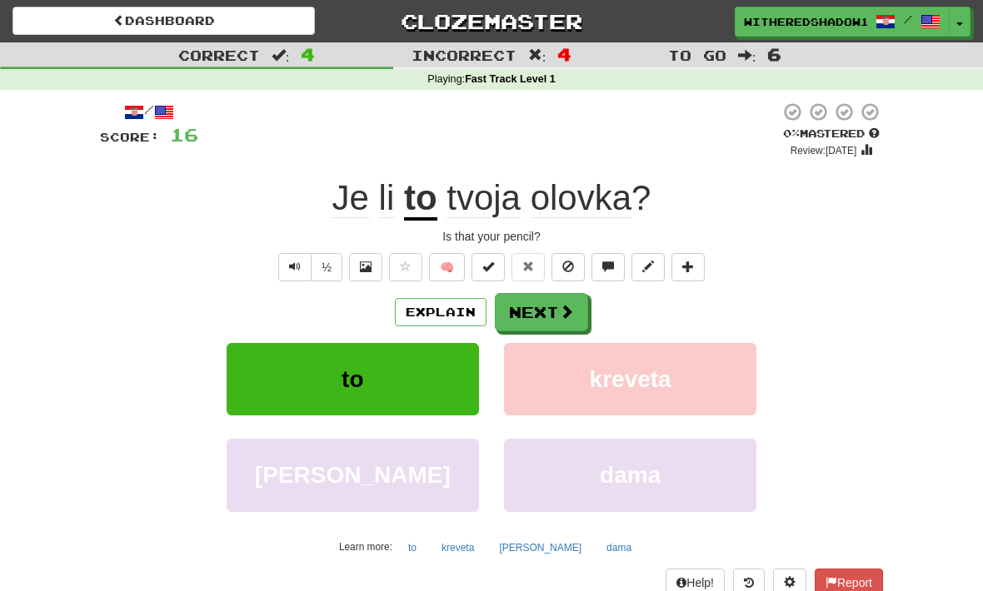
click at [567, 300] on button "Next" at bounding box center [541, 312] width 93 height 38
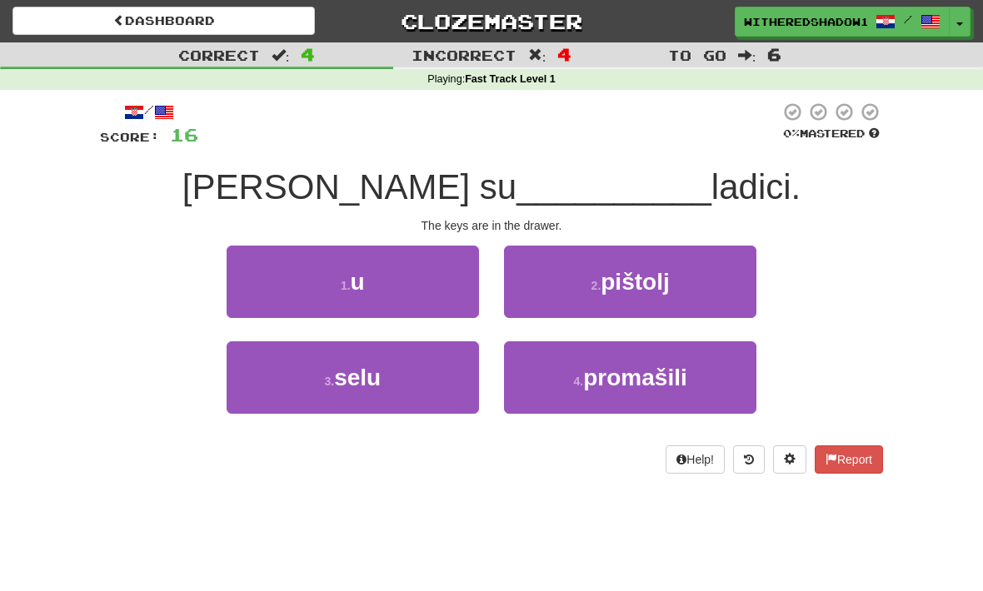
click at [340, 365] on span "selu" at bounding box center [357, 378] width 47 height 26
